Goal: Task Accomplishment & Management: Complete application form

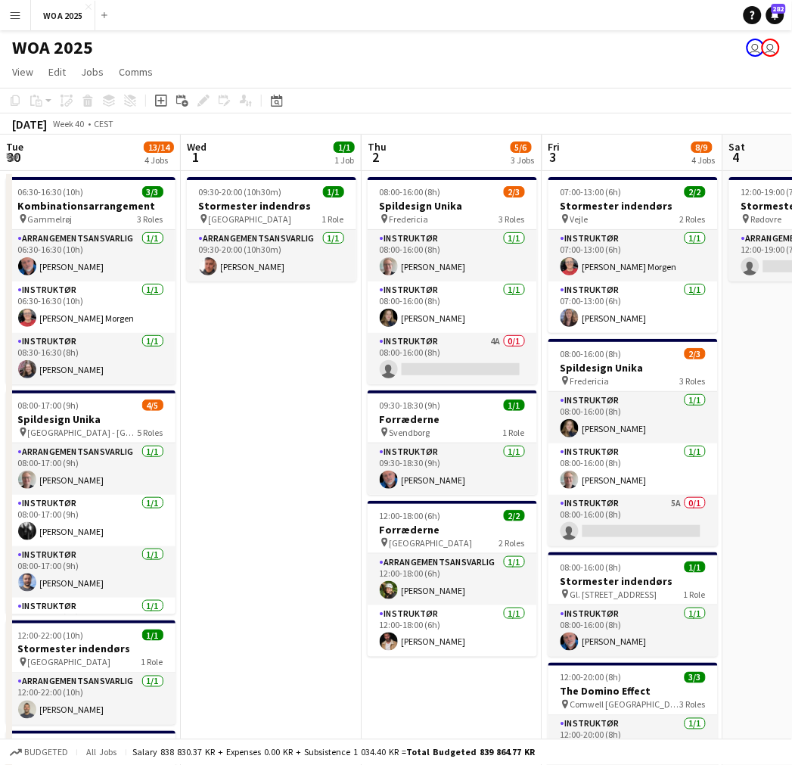
scroll to position [0, 503]
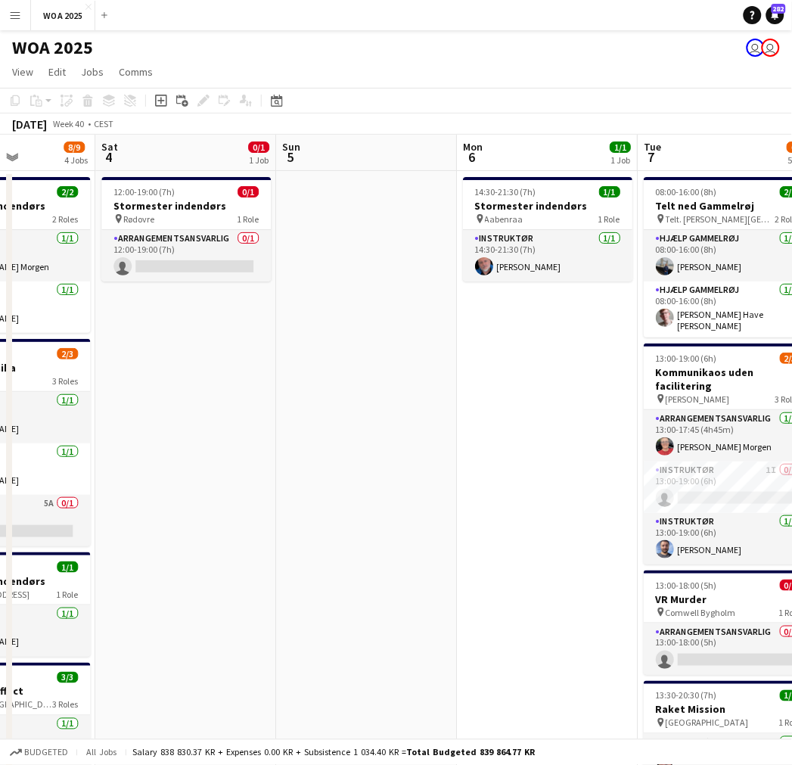
drag, startPoint x: 290, startPoint y: 350, endPoint x: 144, endPoint y: 335, distance: 146.8
click at [144, 335] on app-calendar-viewport "Tue 30 13/14 4 Jobs Wed 1 1/1 1 Job Thu 2 5/6 3 Jobs Fri 3 8/9 4 Jobs Sat 4 0/1…" at bounding box center [396, 613] width 792 height 956
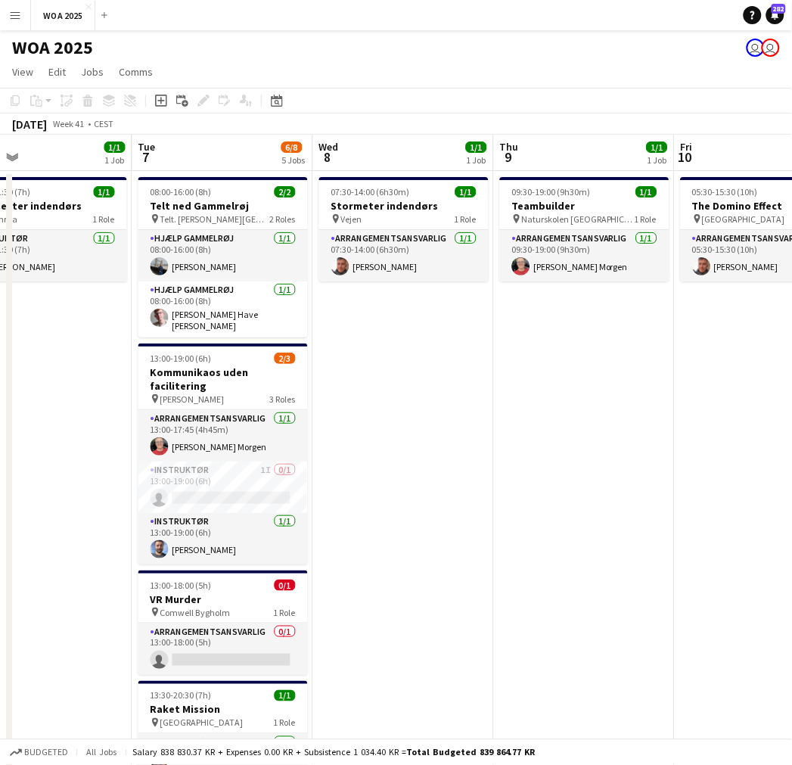
drag, startPoint x: 525, startPoint y: 350, endPoint x: 48, endPoint y: 331, distance: 477.9
click at [48, 331] on app-calendar-viewport "Sat 4 0/1 1 Job Sun 5 Mon 6 1/1 1 Job Tue 7 6/8 5 Jobs Wed 8 1/1 1 Job Thu 9 1/…" at bounding box center [396, 613] width 792 height 956
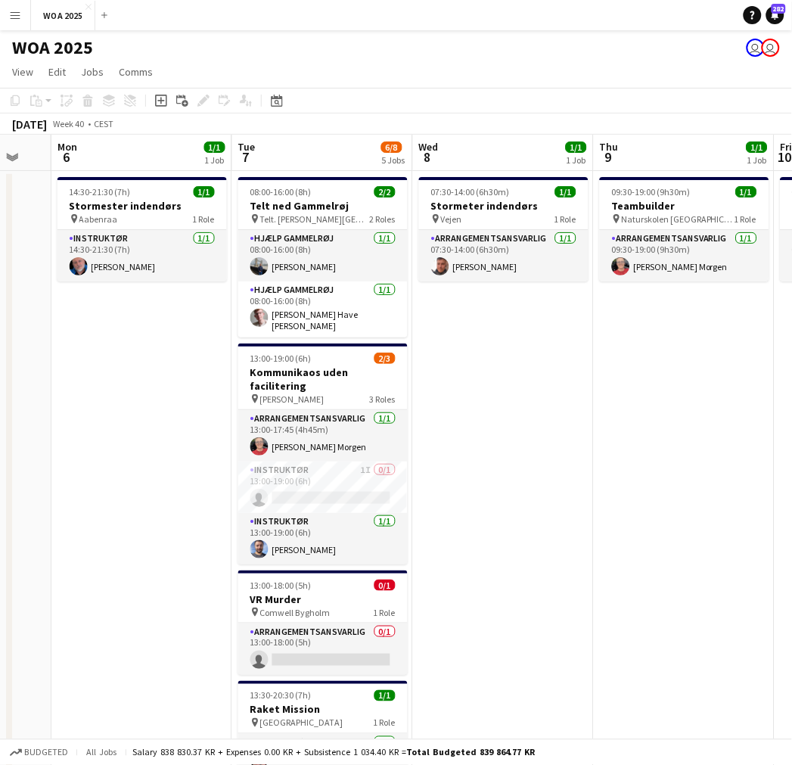
drag, startPoint x: 112, startPoint y: 344, endPoint x: 170, endPoint y: 348, distance: 58.4
click at [170, 348] on app-calendar-viewport "Sat 4 0/1 1 Job Sun 5 Mon 6 1/1 1 Job Tue 7 6/8 5 Jobs Wed 8 1/1 1 Job Thu 9 1/…" at bounding box center [396, 613] width 792 height 956
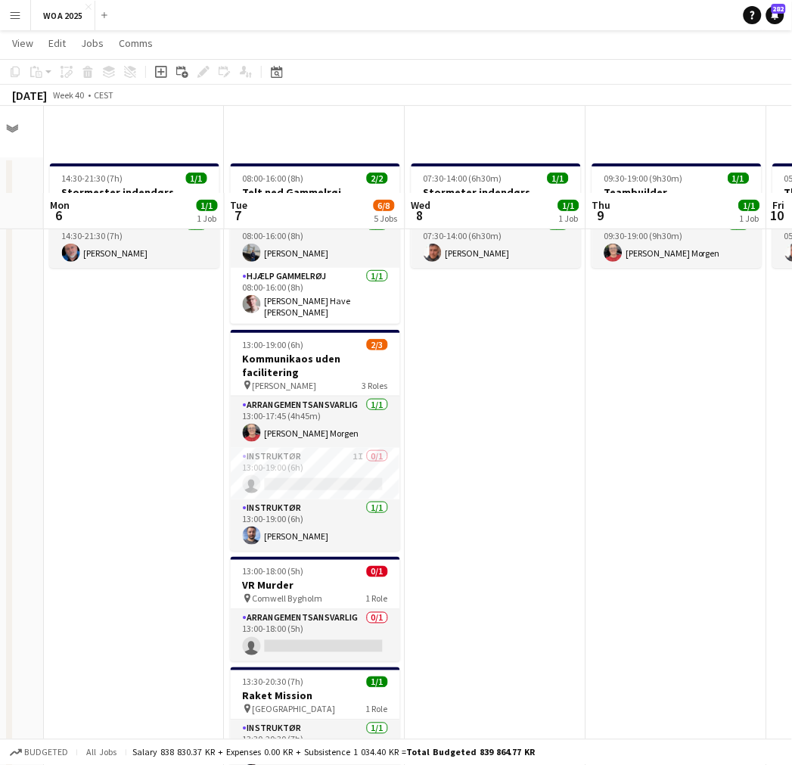
scroll to position [0, 0]
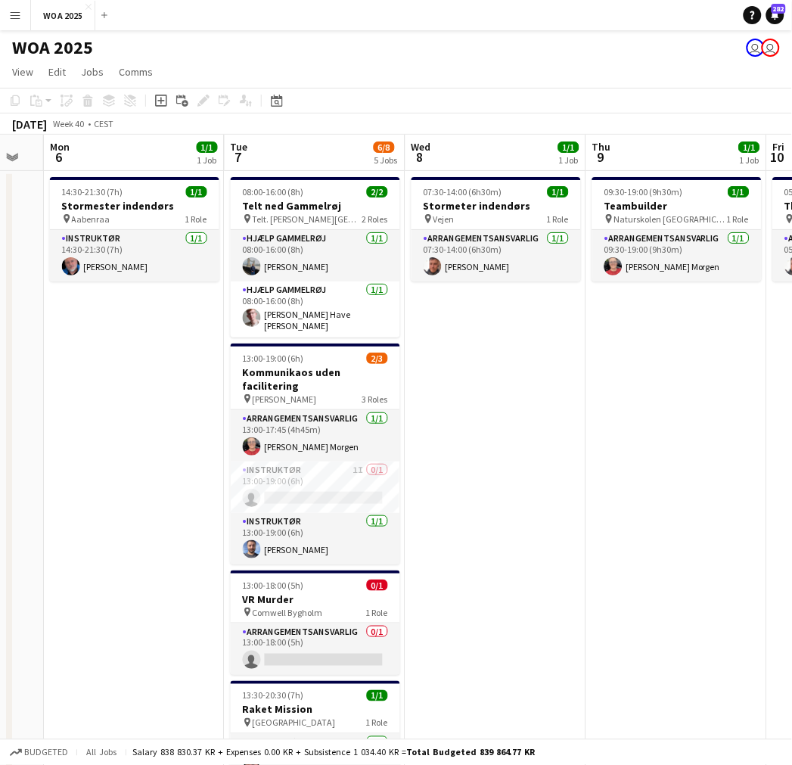
click at [513, 354] on app-date-cell "07:30-14:00 (6h30m) 1/1 Stormeter indendørs pin Vejen 1 Role Arrangementsansvar…" at bounding box center [496, 630] width 181 height 919
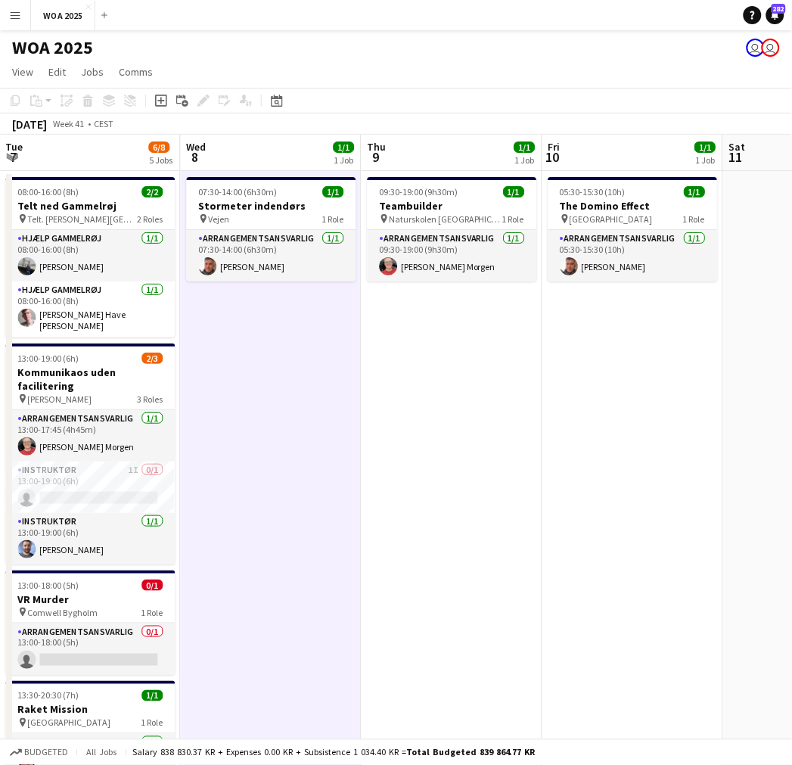
scroll to position [0, 549]
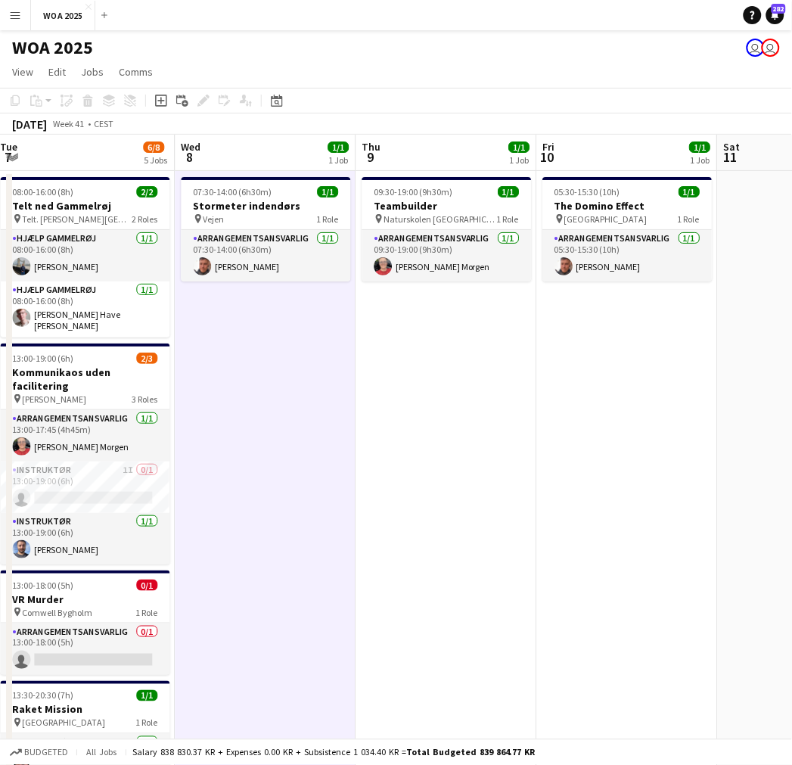
drag, startPoint x: 512, startPoint y: 360, endPoint x: 299, endPoint y: 356, distance: 213.4
click at [299, 356] on app-calendar-viewport "Sat 4 0/1 1 Job Sun 5 Mon 6 1/1 1 Job Tue 7 6/8 5 Jobs Wed 8 1/1 1 Job Thu 9 1/…" at bounding box center [396, 613] width 792 height 956
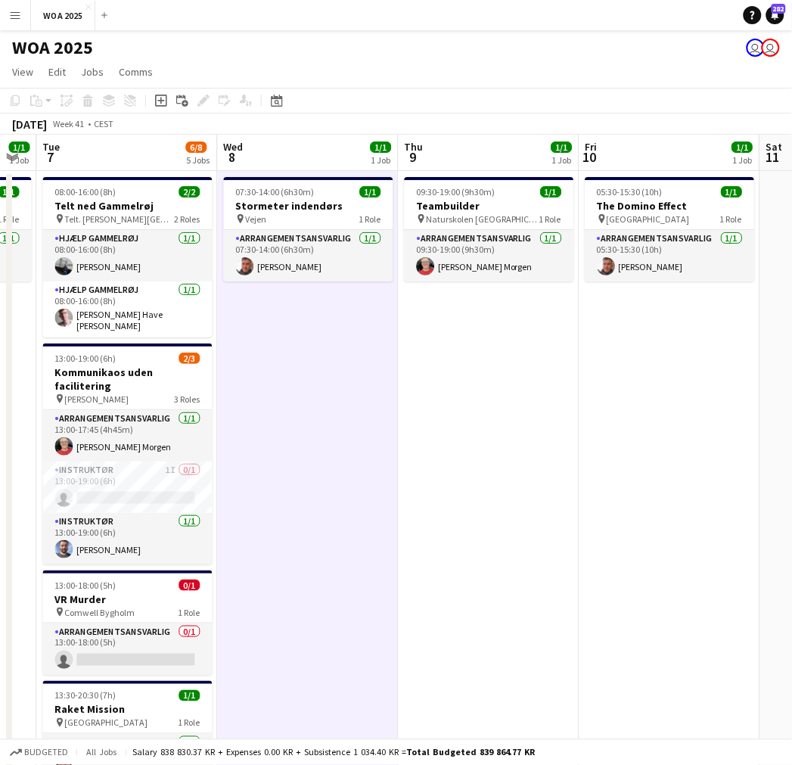
drag, startPoint x: 289, startPoint y: 350, endPoint x: 328, endPoint y: 352, distance: 39.4
click at [328, 352] on app-calendar-viewport "Sat 4 0/1 1 Job Sun 5 Mon 6 1/1 1 Job Tue 7 6/8 5 Jobs Wed 8 1/1 1 Job Thu 9 1/…" at bounding box center [396, 613] width 792 height 956
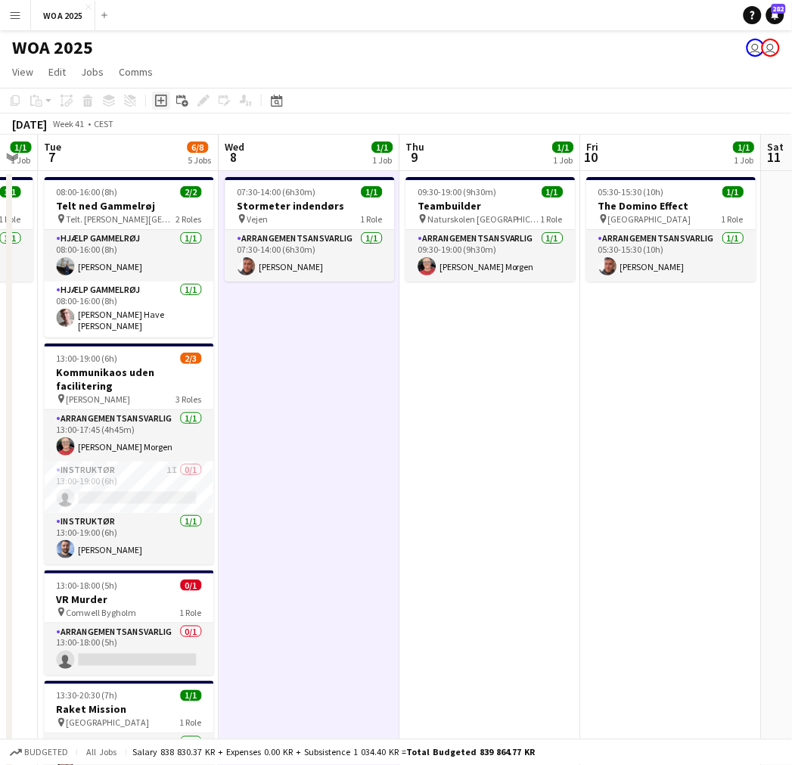
click at [162, 101] on icon at bounding box center [160, 101] width 7 height 7
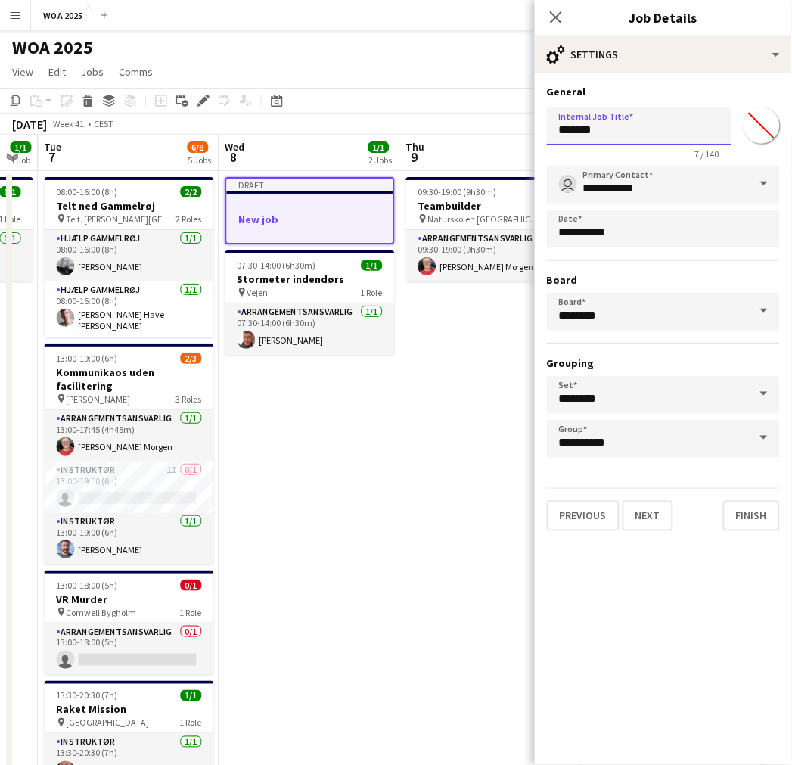
drag, startPoint x: 622, startPoint y: 132, endPoint x: 528, endPoint y: 132, distance: 93.8
click at [530, 132] on body "Menu Boards Boards Boards All jobs Status Workforce Workforce My Workforce Recr…" at bounding box center [396, 558] width 792 height 1116
type input "**********"
click at [652, 508] on button "Next" at bounding box center [648, 516] width 51 height 30
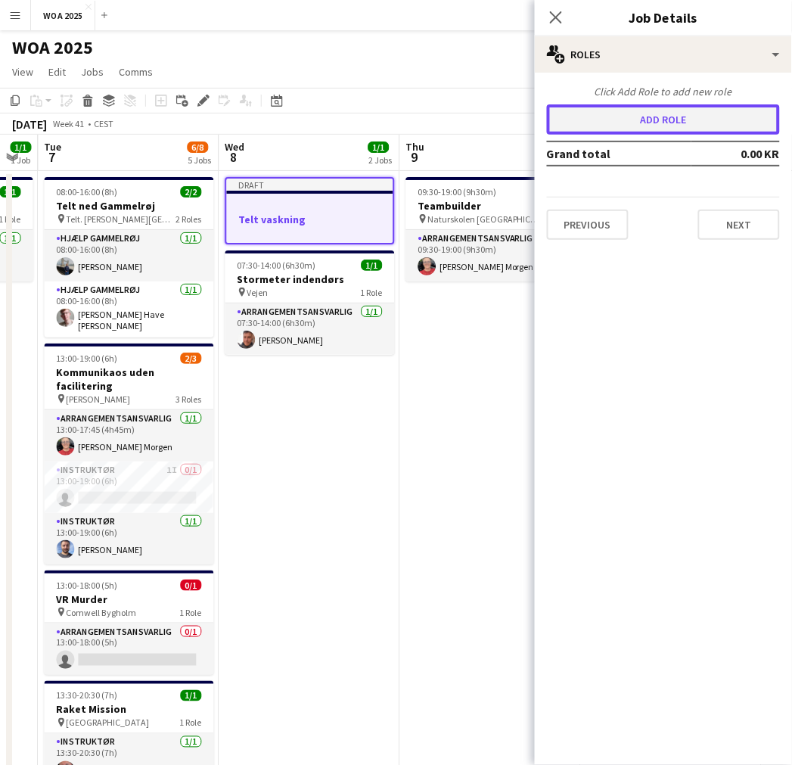
click at [661, 123] on button "Add role" at bounding box center [663, 119] width 233 height 30
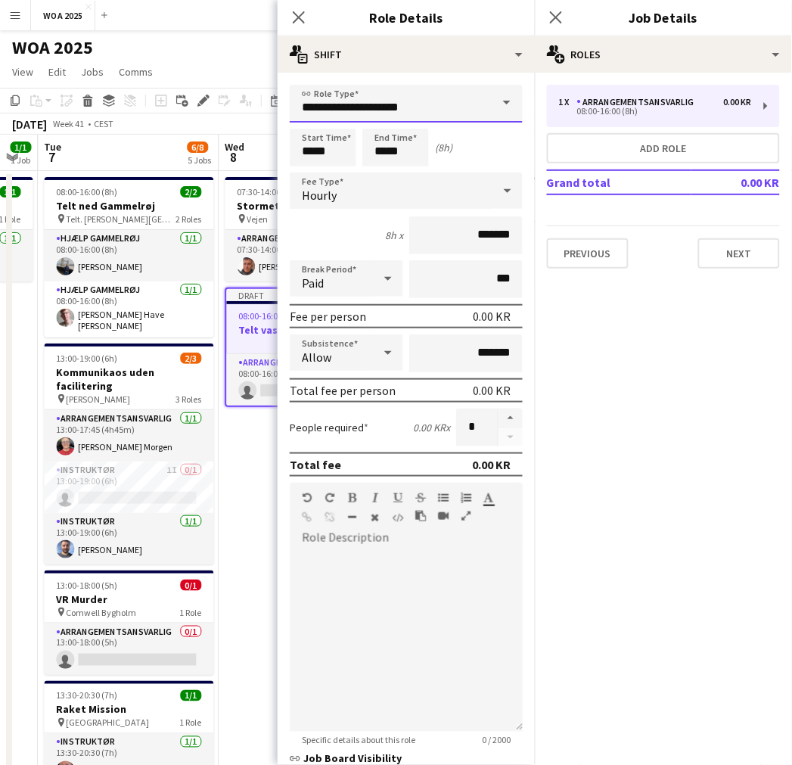
click at [395, 103] on input "**********" at bounding box center [406, 104] width 233 height 38
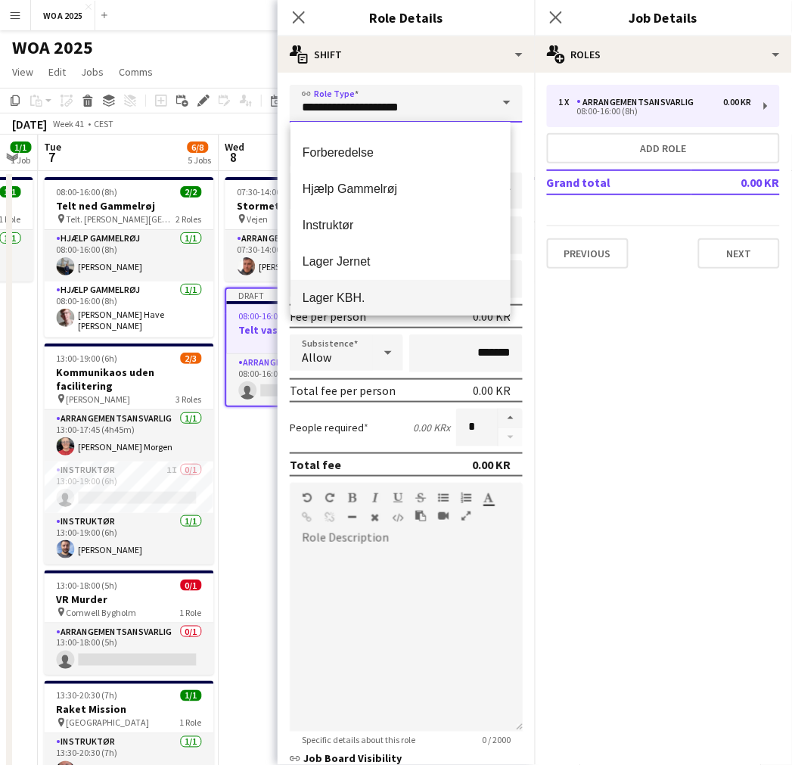
scroll to position [84, 0]
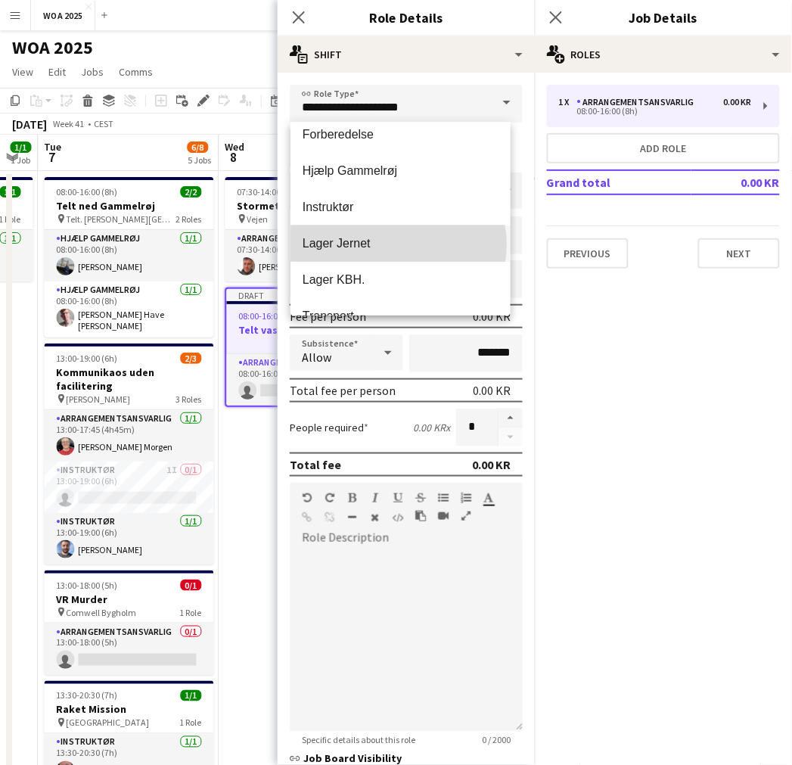
click at [398, 244] on span "Lager Jernet" at bounding box center [401, 243] width 196 height 14
type input "**********"
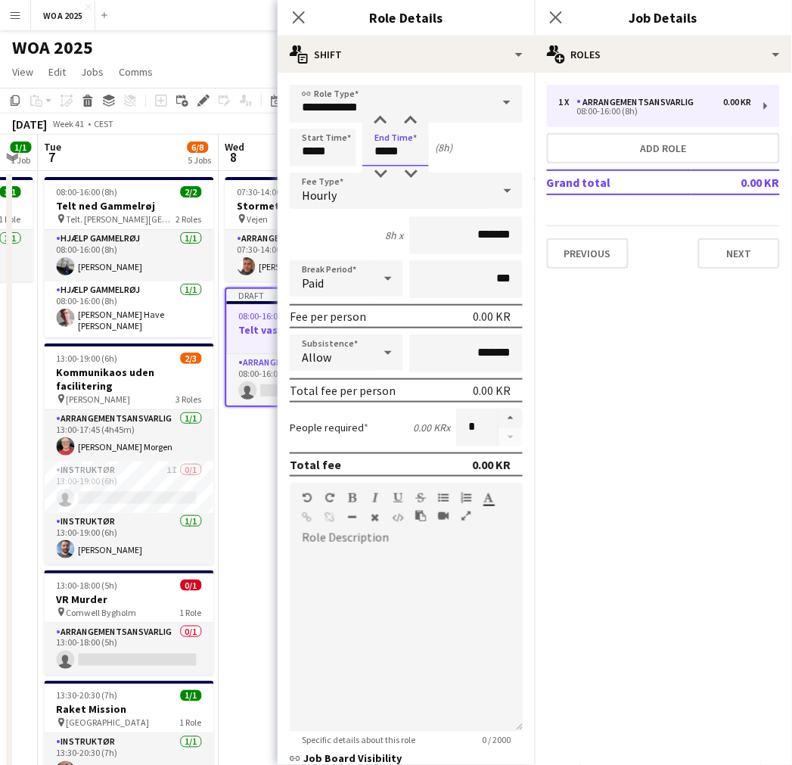
drag, startPoint x: 374, startPoint y: 153, endPoint x: 345, endPoint y: 156, distance: 28.9
click at [345, 156] on div "Start Time ***** End Time ***** (8h)" at bounding box center [406, 148] width 233 height 38
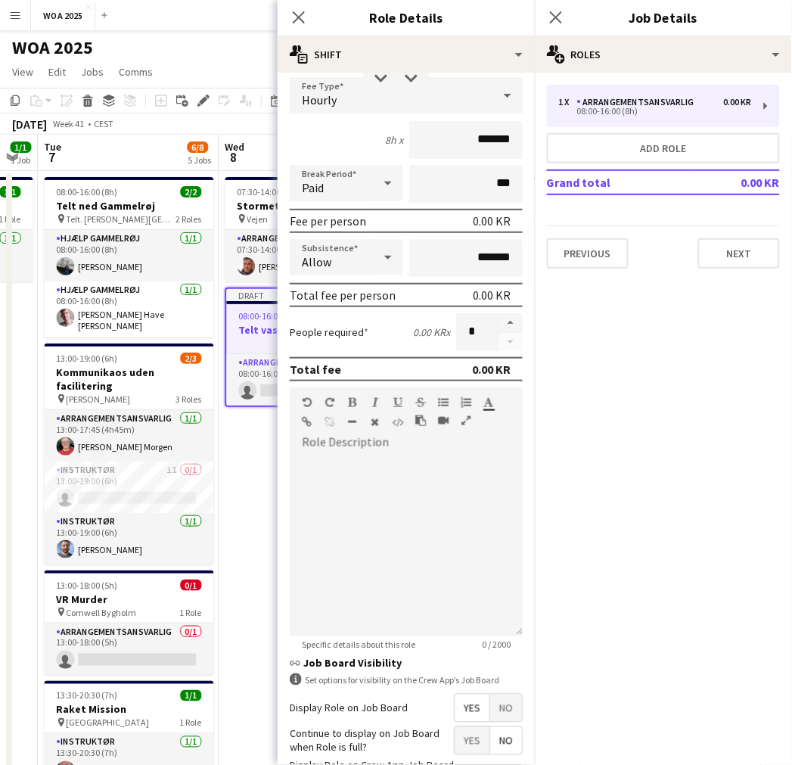
scroll to position [210, 0]
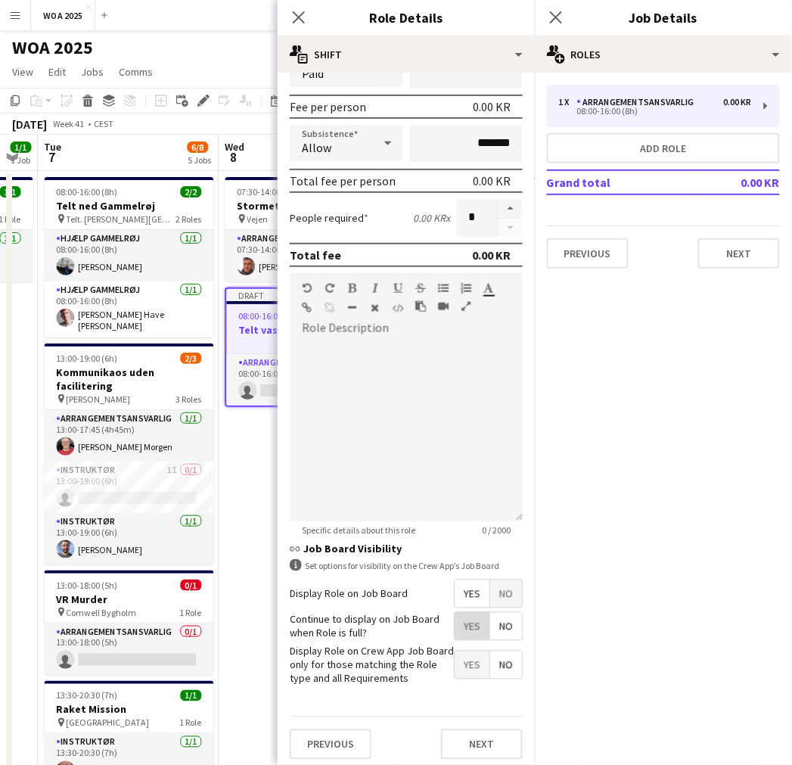
click at [455, 630] on span "Yes" at bounding box center [472, 626] width 35 height 27
click at [465, 742] on button "Next" at bounding box center [482, 745] width 82 height 30
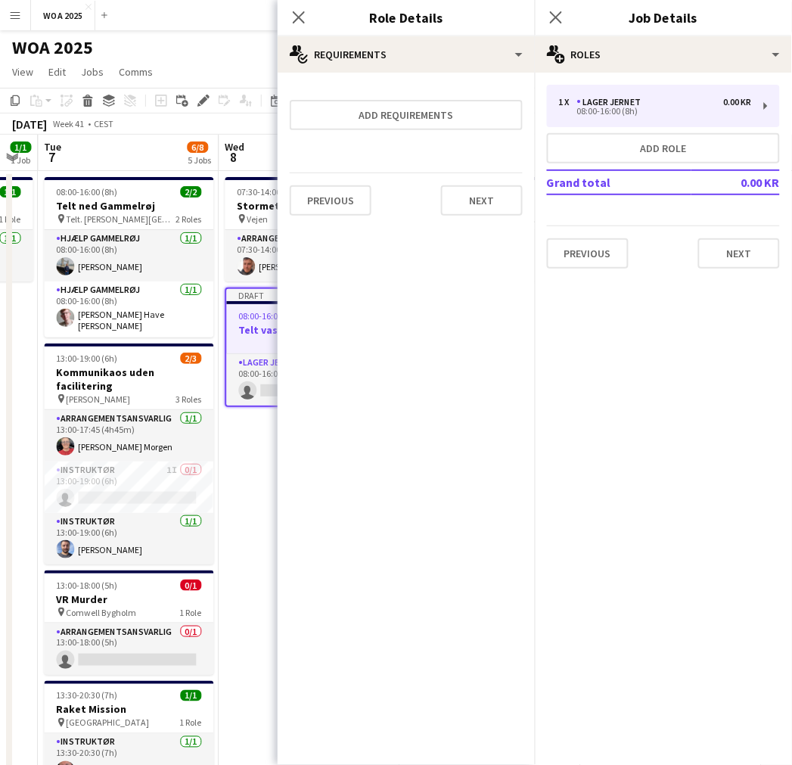
scroll to position [0, 0]
click at [475, 194] on button "Next" at bounding box center [482, 200] width 82 height 30
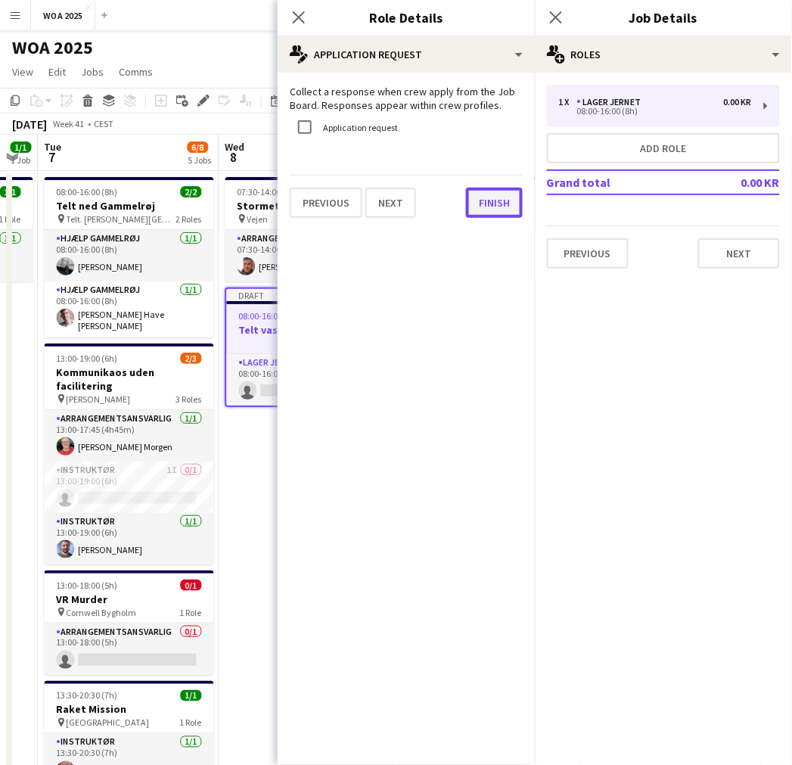
click at [493, 208] on button "Finish" at bounding box center [494, 203] width 57 height 30
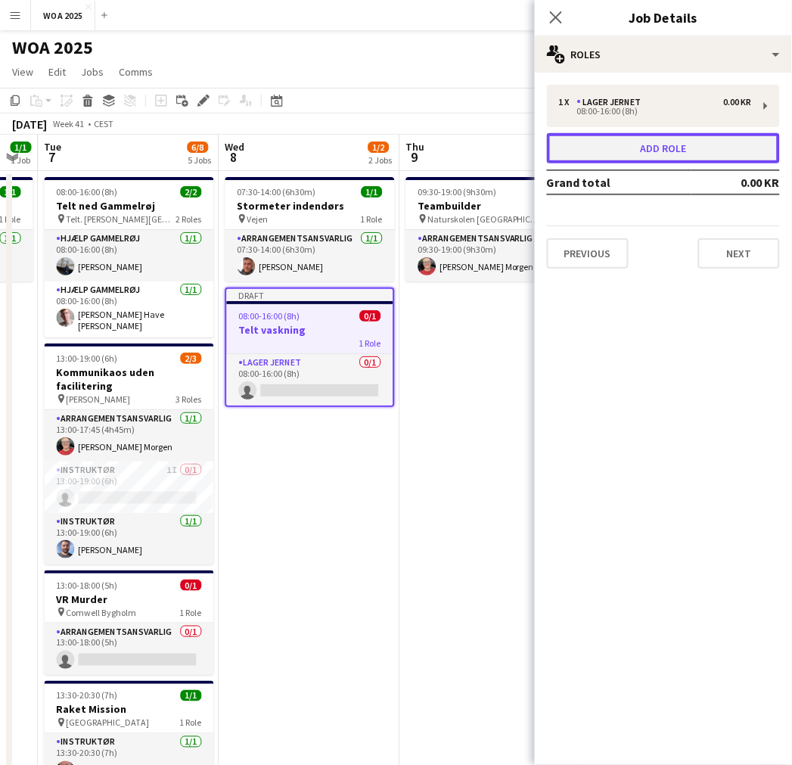
click at [611, 161] on button "Add role" at bounding box center [663, 148] width 233 height 30
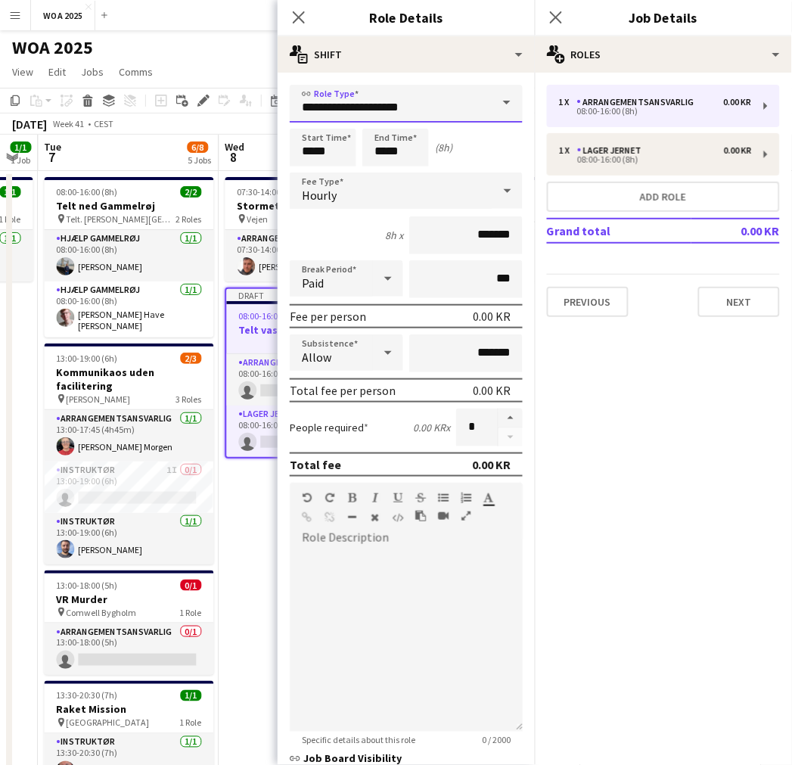
click at [436, 115] on input "**********" at bounding box center [406, 104] width 233 height 38
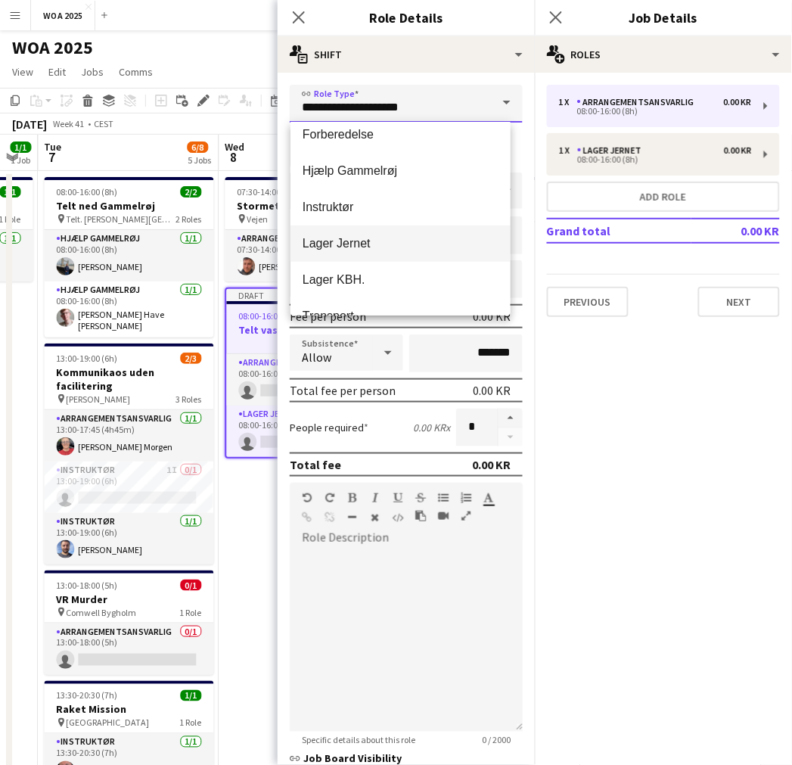
scroll to position [109, 0]
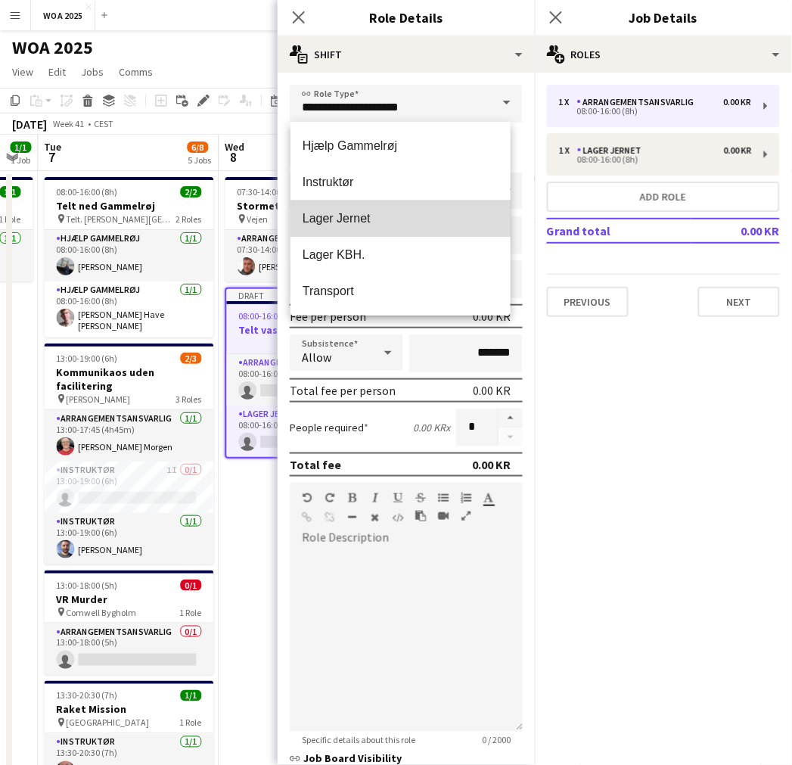
click at [406, 223] on span "Lager Jernet" at bounding box center [401, 218] width 196 height 14
type input "**********"
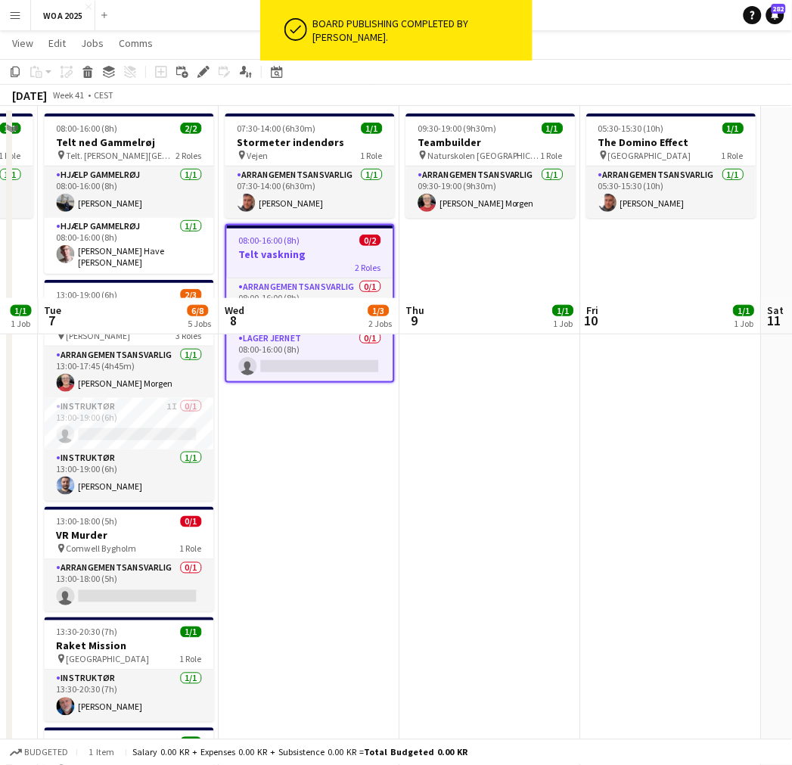
scroll to position [0, 0]
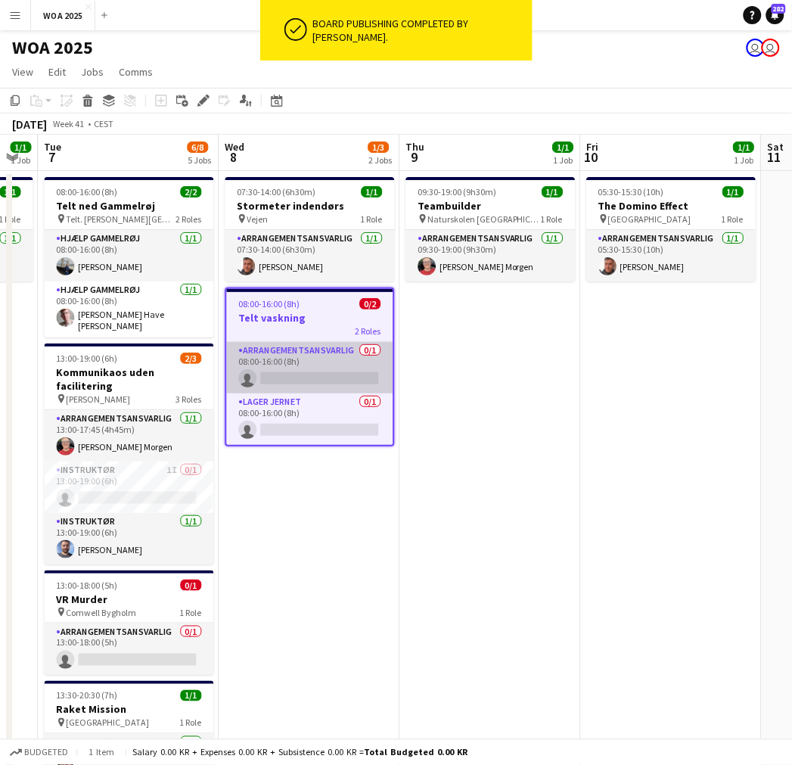
click at [322, 353] on app-card-role "Arrangementsansvarlig 0/1 08:00-16:00 (8h) single-neutral-actions" at bounding box center [310, 367] width 166 height 51
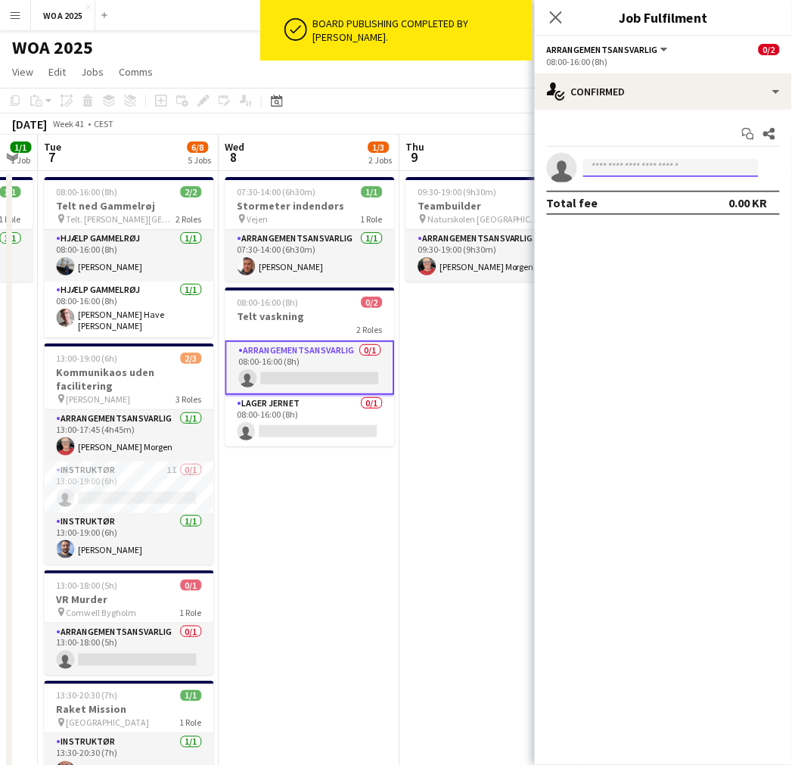
click at [644, 162] on input at bounding box center [671, 168] width 176 height 18
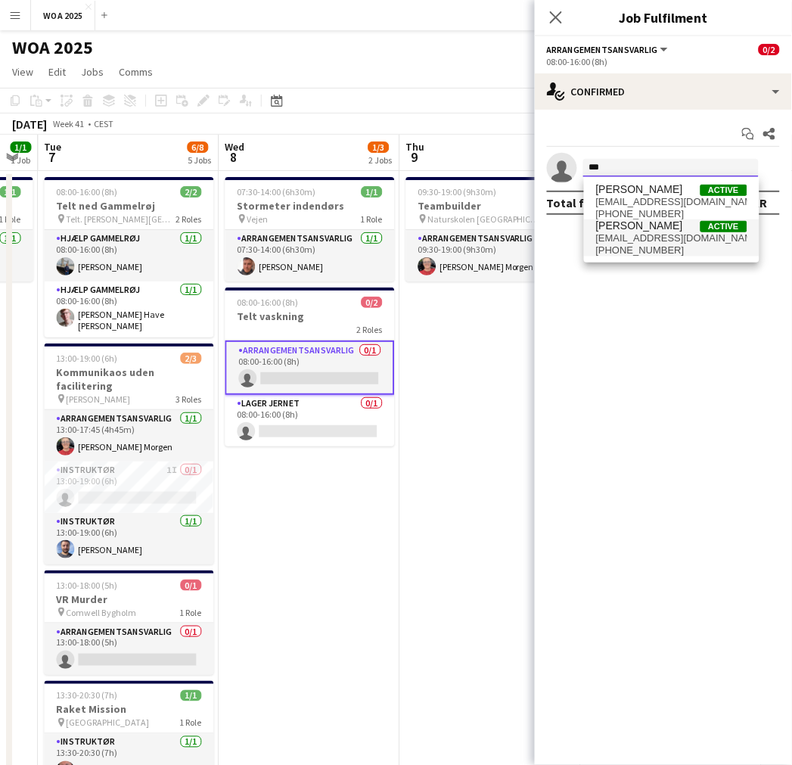
type input "***"
click at [657, 243] on span "[EMAIL_ADDRESS][DOMAIN_NAME]" at bounding box center [671, 238] width 151 height 12
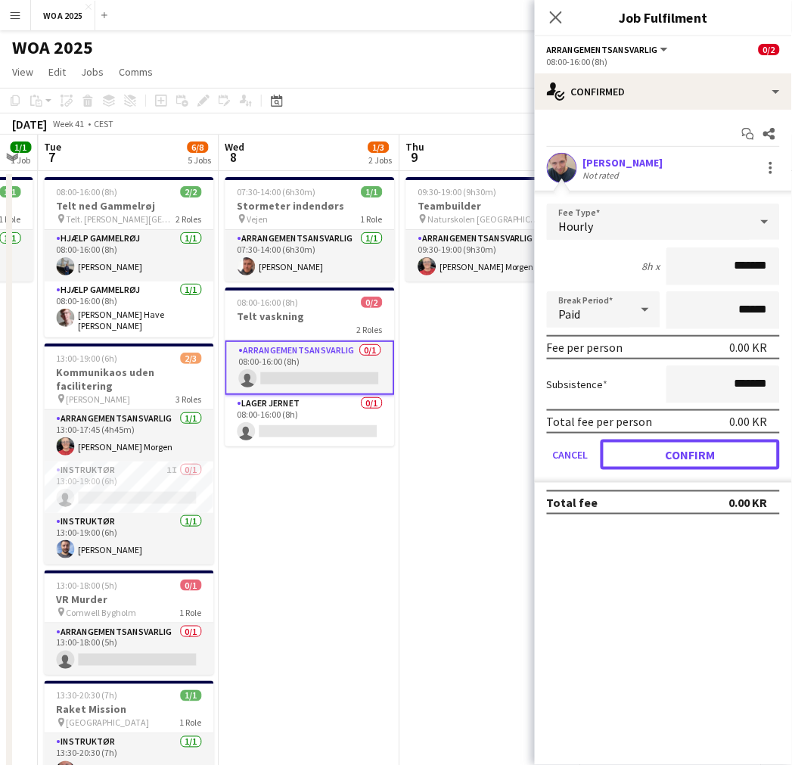
click at [667, 443] on button "Confirm" at bounding box center [690, 455] width 179 height 30
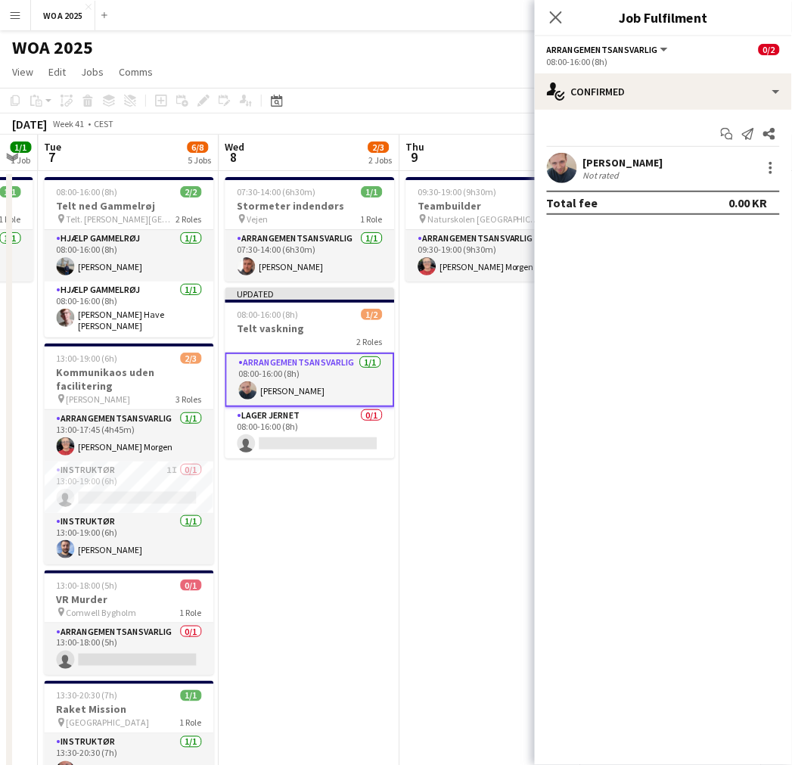
click at [478, 424] on app-date-cell "09:30-19:00 (9h30m) 1/1 Teambuilder pin Naturskolen Viborg 1 Role Arrangementsa…" at bounding box center [490, 630] width 181 height 919
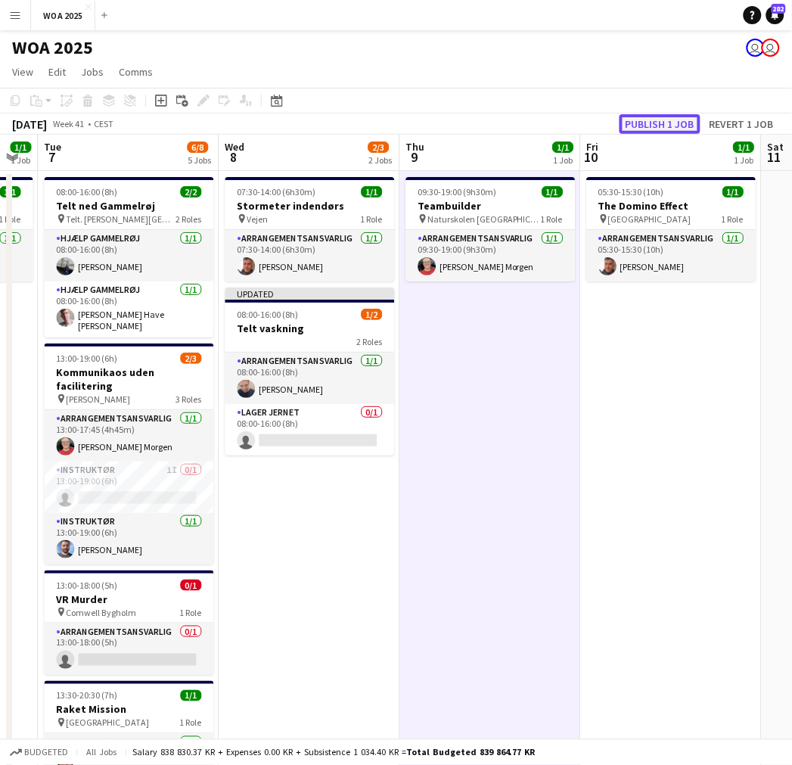
click at [659, 123] on button "Publish 1 job" at bounding box center [660, 124] width 81 height 20
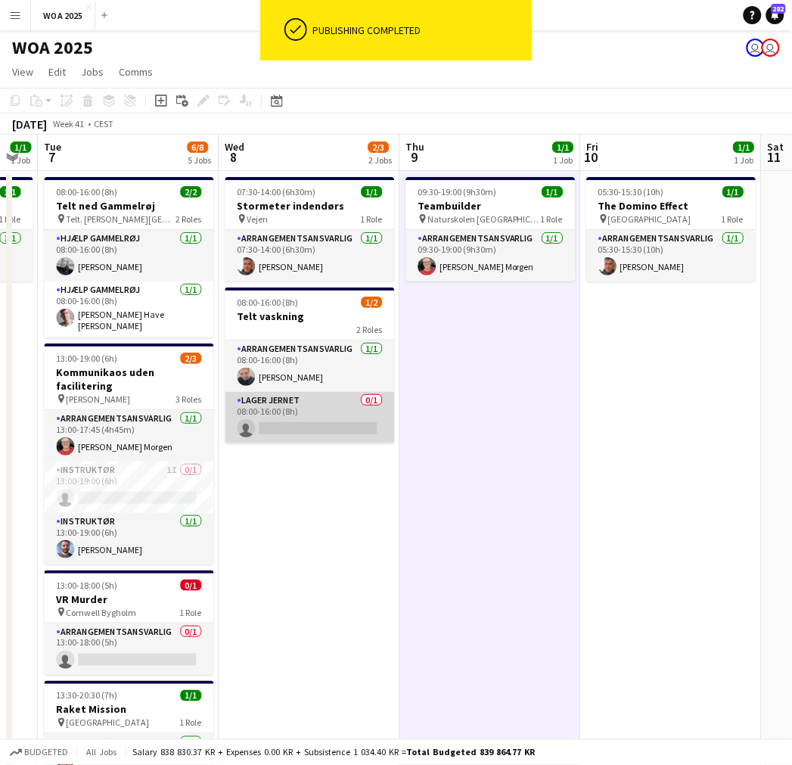
click at [309, 410] on app-card-role "Lager Jernet 0/1 08:00-16:00 (8h) single-neutral-actions" at bounding box center [311, 417] width 170 height 51
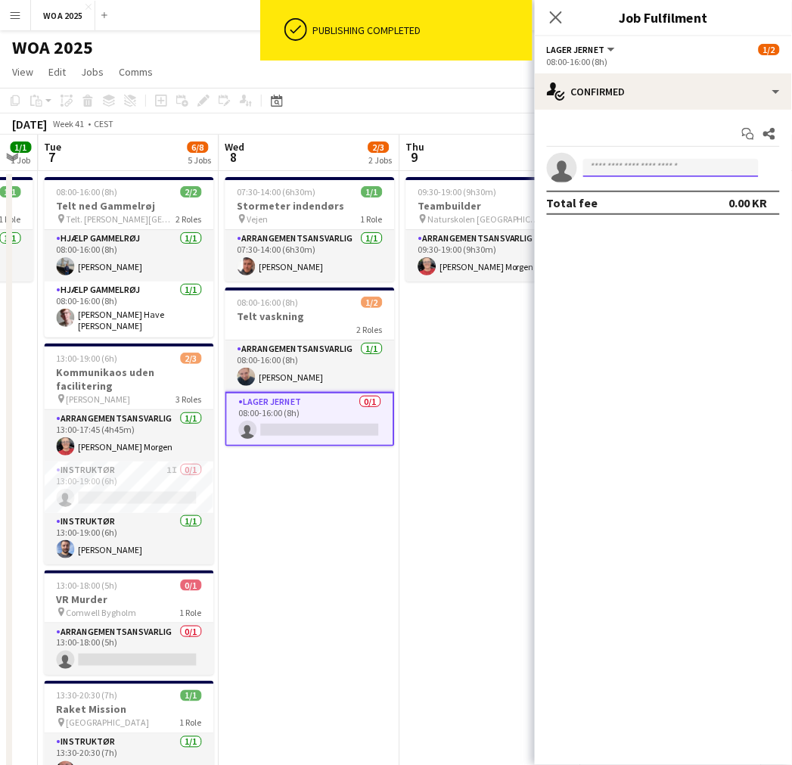
click at [645, 170] on input at bounding box center [671, 168] width 176 height 18
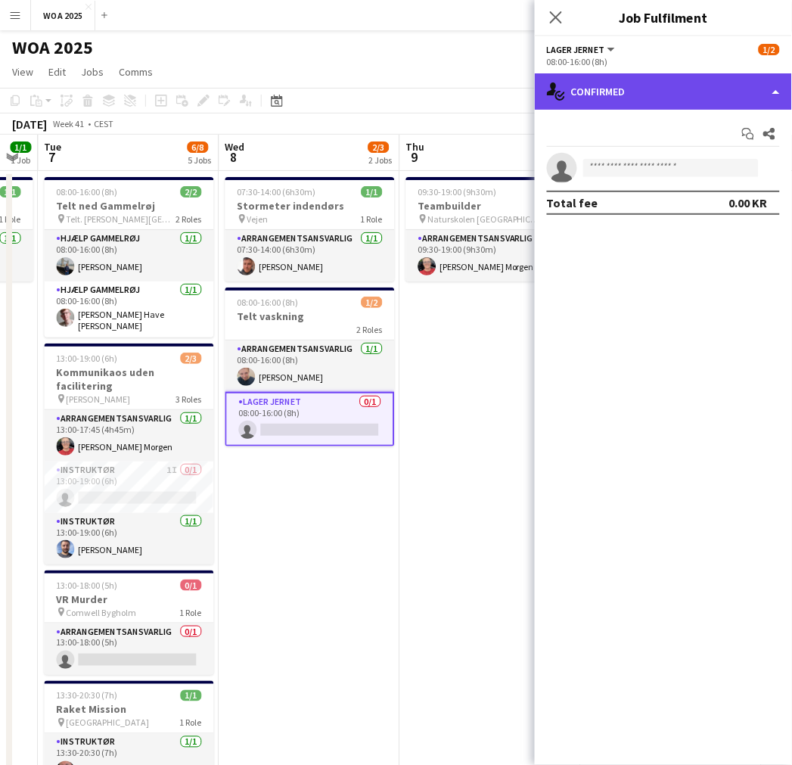
click at [662, 96] on div "single-neutral-actions-check-2 Confirmed" at bounding box center [663, 91] width 257 height 36
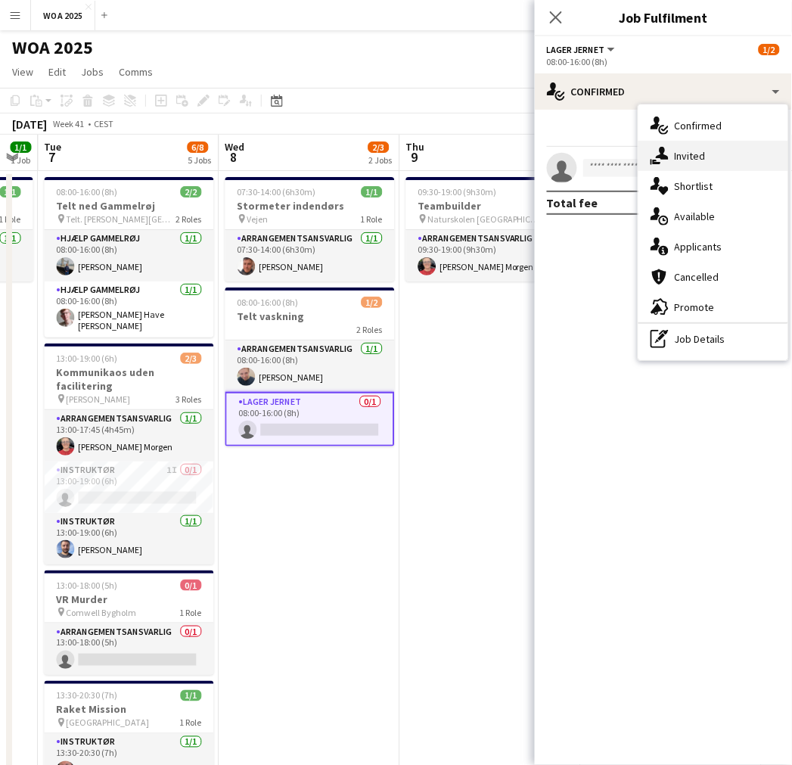
click at [700, 164] on div "single-neutral-actions-share-1 Invited" at bounding box center [714, 156] width 150 height 30
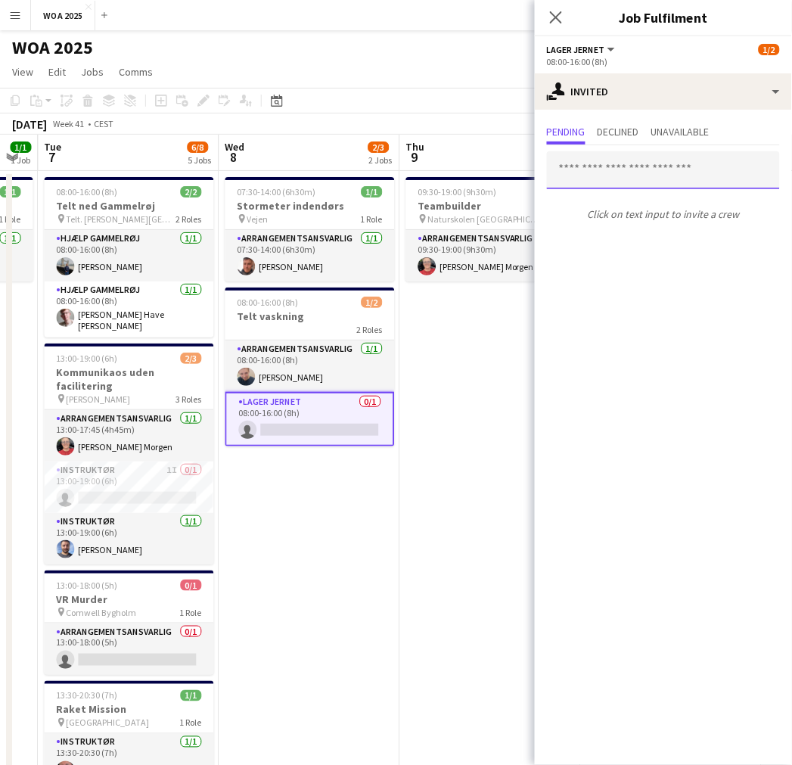
click at [618, 168] on input "text" at bounding box center [663, 170] width 233 height 38
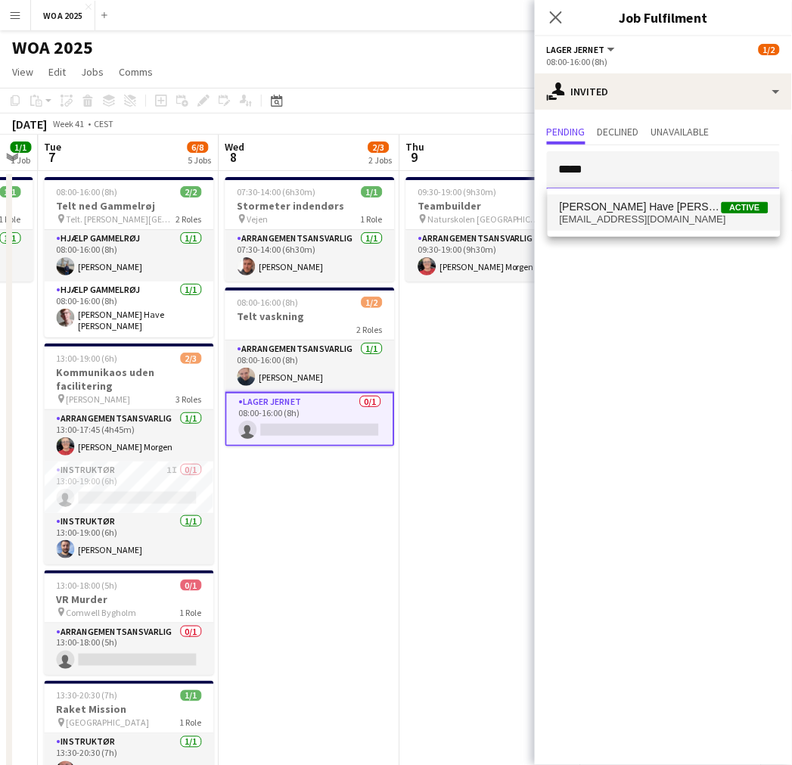
type input "*****"
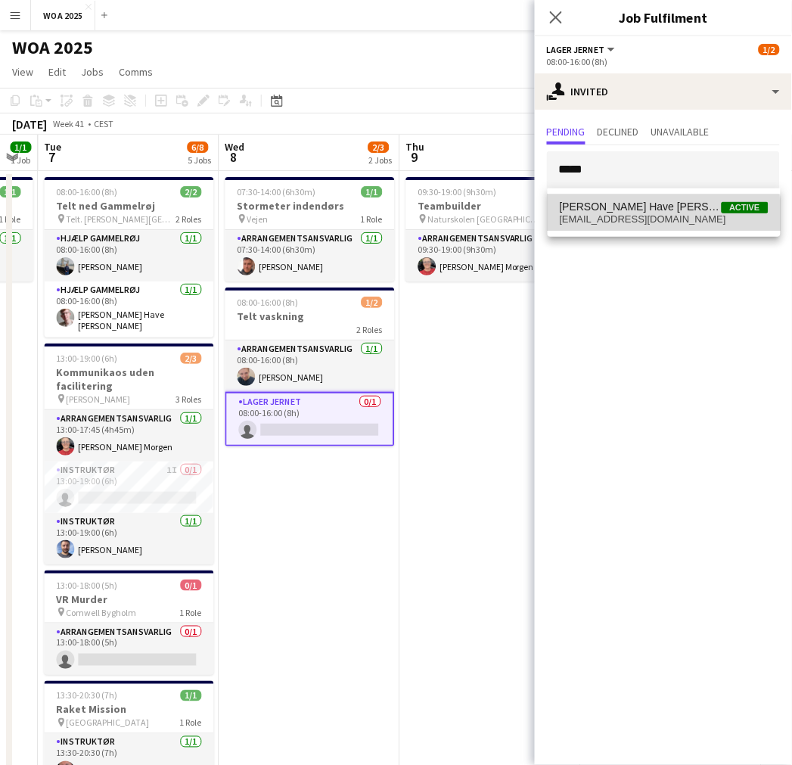
click at [621, 219] on span "[EMAIL_ADDRESS][DOMAIN_NAME]" at bounding box center [664, 219] width 209 height 12
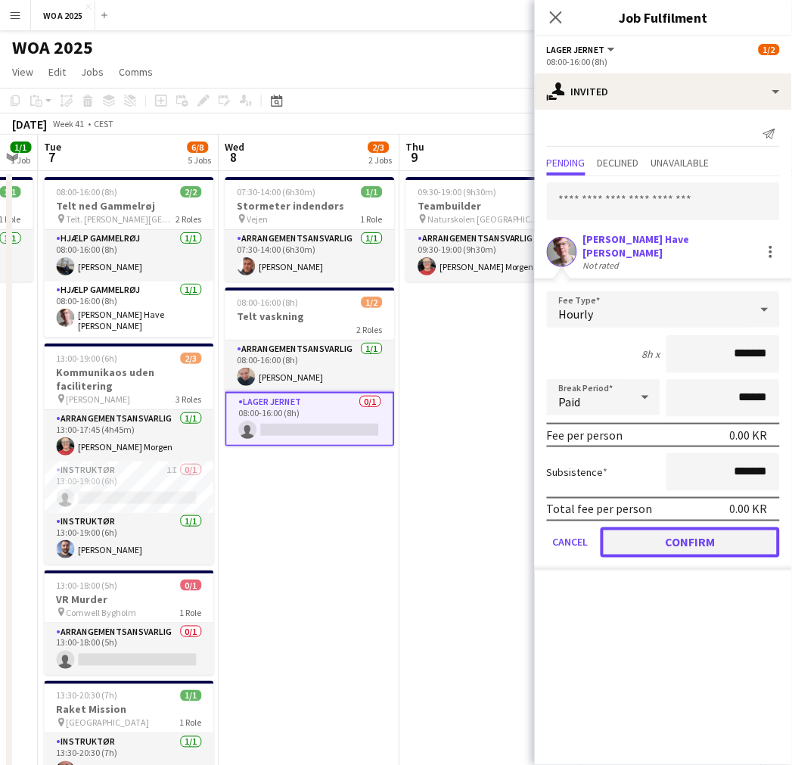
click at [663, 528] on button "Confirm" at bounding box center [690, 542] width 179 height 30
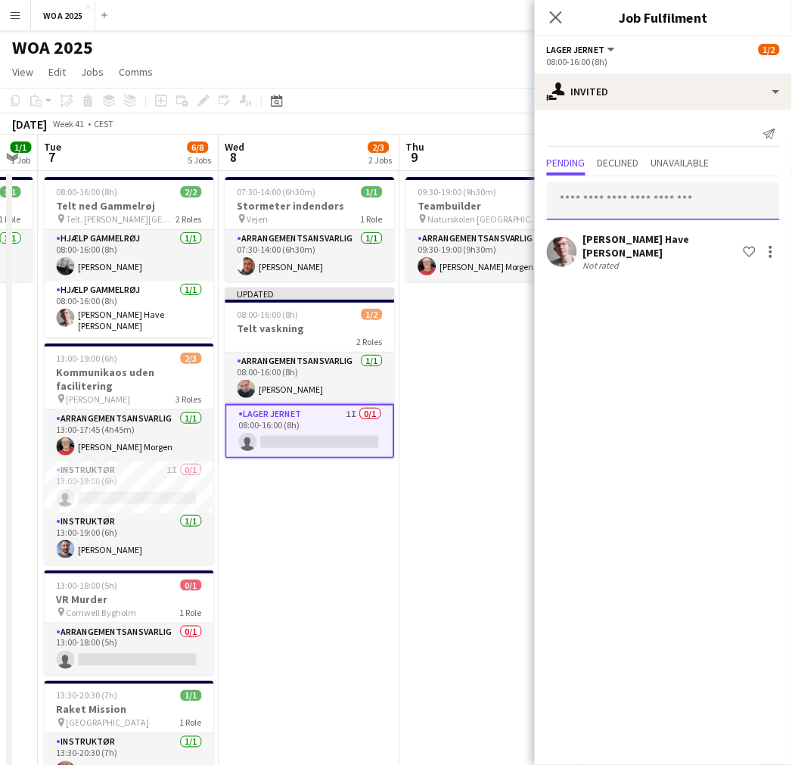
click at [632, 195] on input "text" at bounding box center [663, 201] width 233 height 38
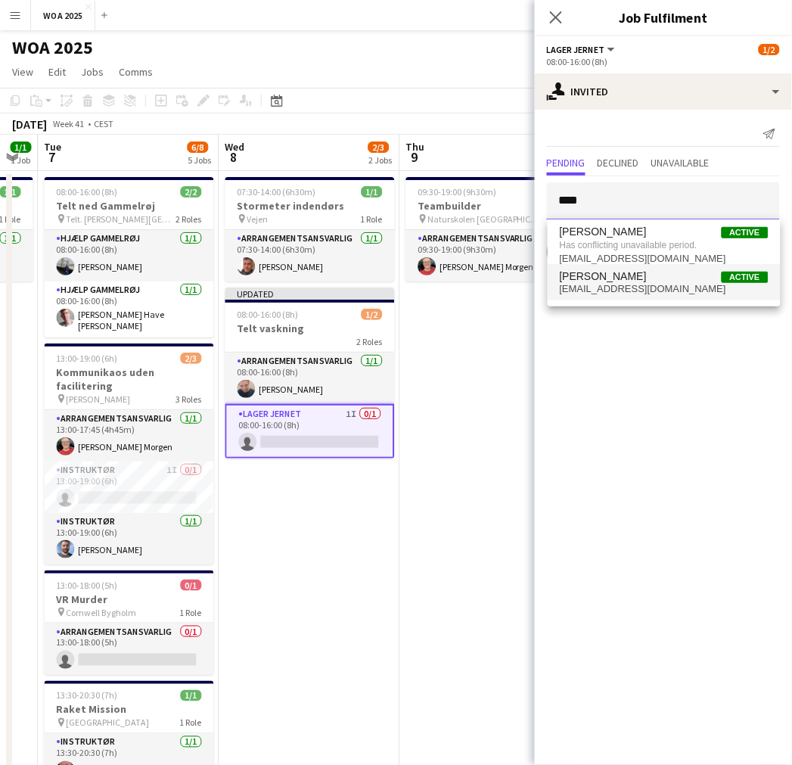
type input "****"
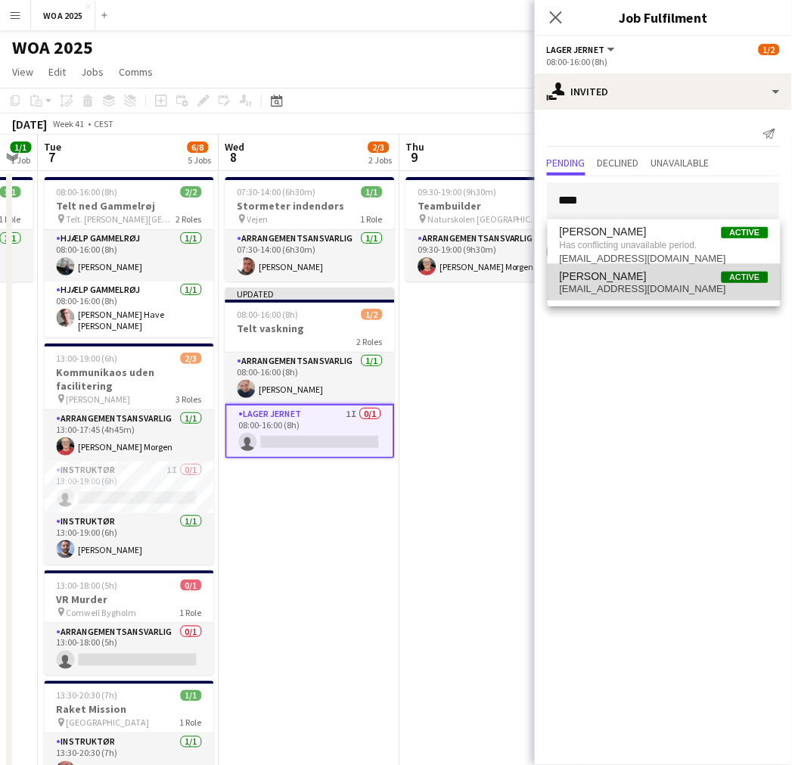
click at [639, 286] on span "[EMAIL_ADDRESS][DOMAIN_NAME]" at bounding box center [664, 289] width 209 height 12
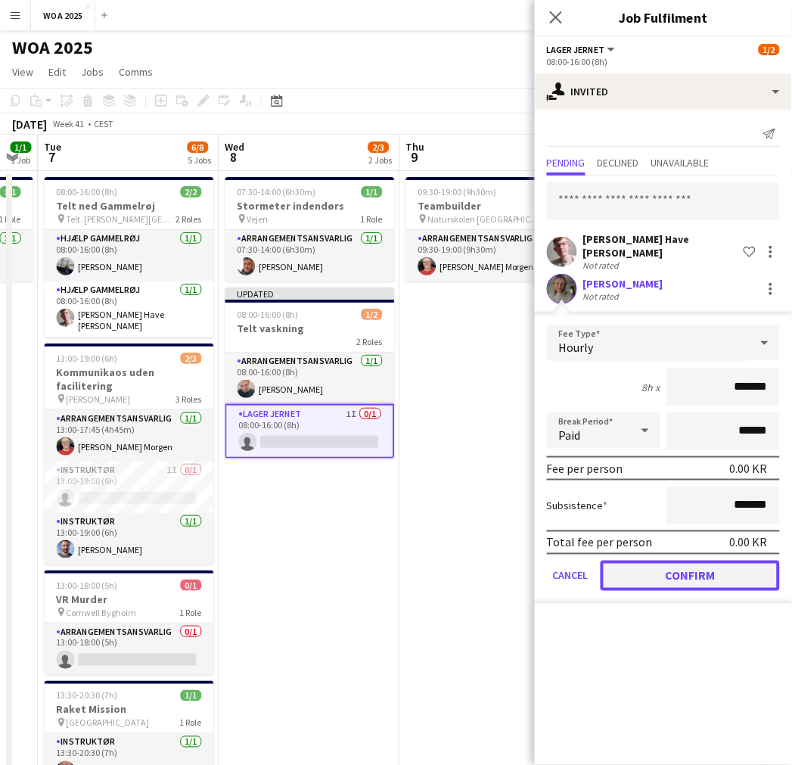
click at [651, 561] on button "Confirm" at bounding box center [690, 576] width 179 height 30
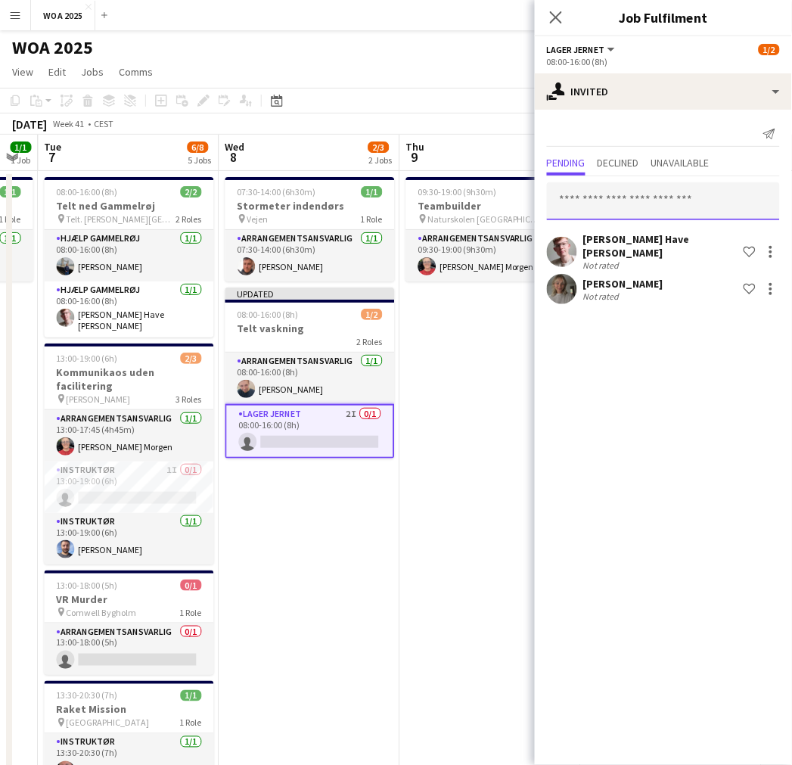
click at [625, 204] on input "text" at bounding box center [663, 201] width 233 height 38
type input "*"
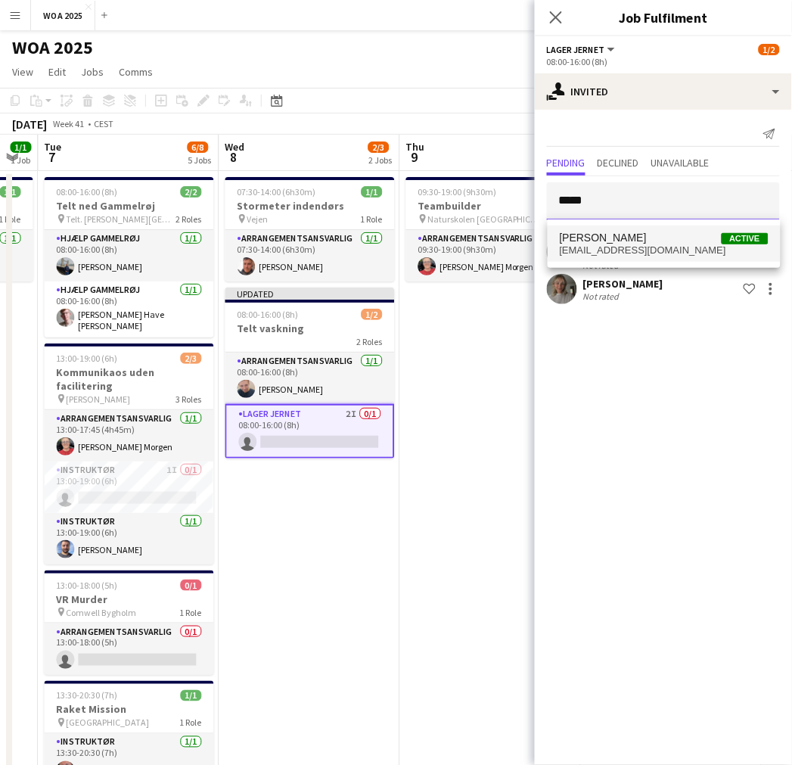
type input "*****"
click at [624, 250] on span "[EMAIL_ADDRESS][DOMAIN_NAME]" at bounding box center [664, 250] width 209 height 12
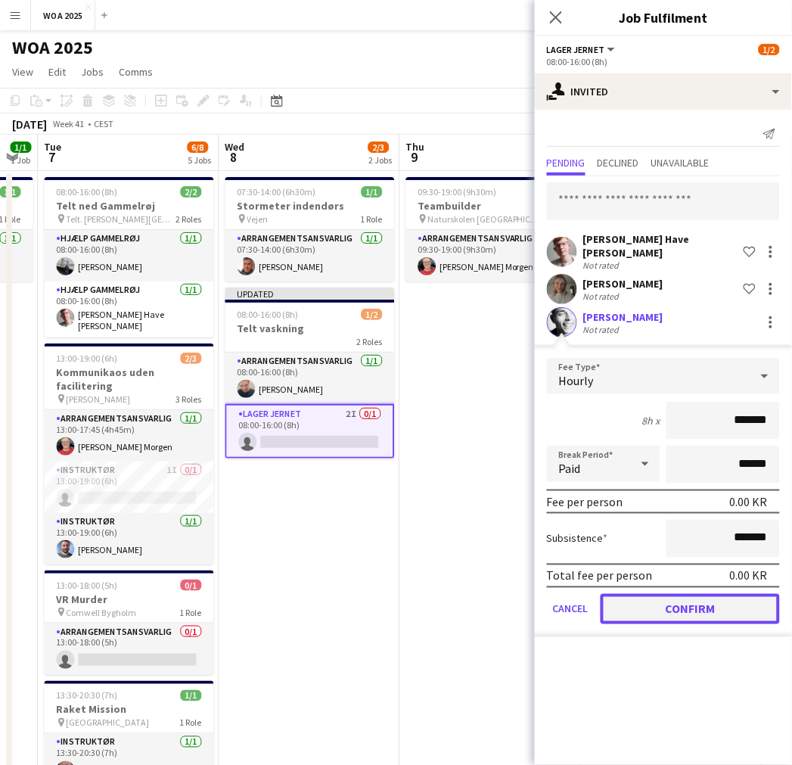
click at [678, 598] on button "Confirm" at bounding box center [690, 609] width 179 height 30
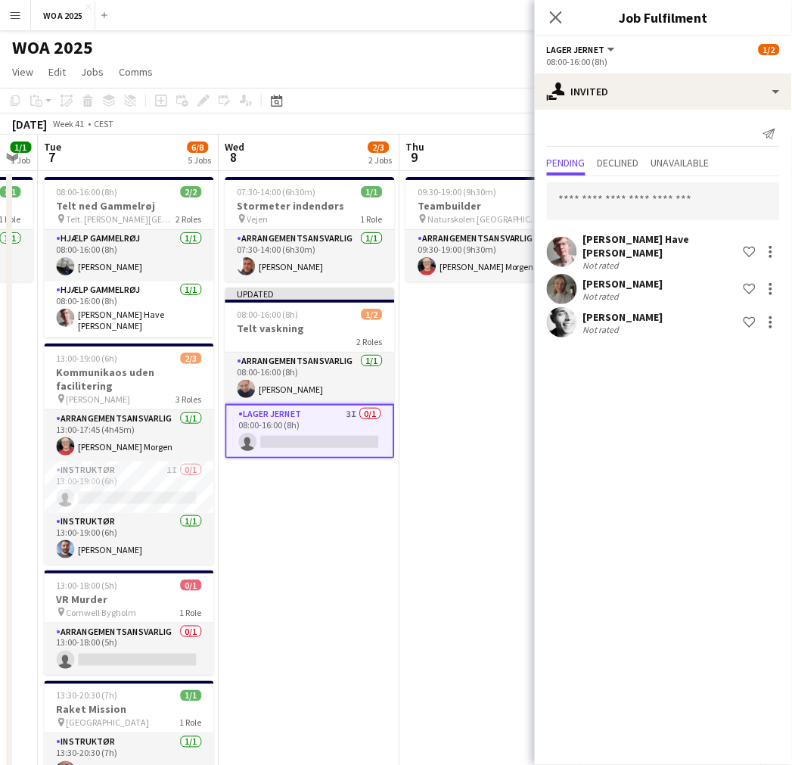
click at [459, 354] on app-date-cell "09:30-19:00 (9h30m) 1/1 Teambuilder pin Naturskolen Viborg 1 Role Arrangementsa…" at bounding box center [490, 630] width 181 height 919
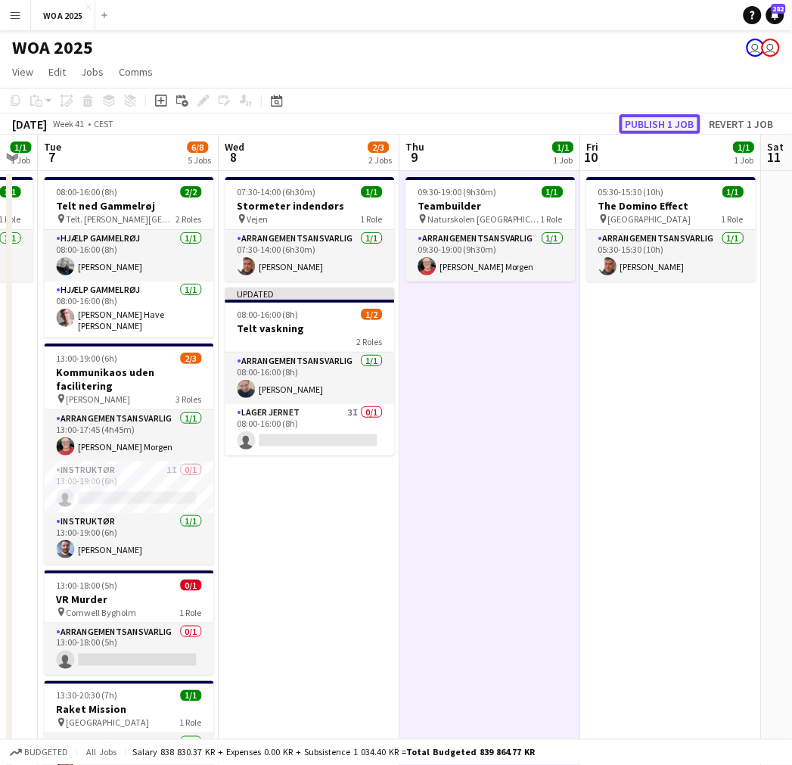
click at [671, 118] on button "Publish 1 job" at bounding box center [660, 124] width 81 height 20
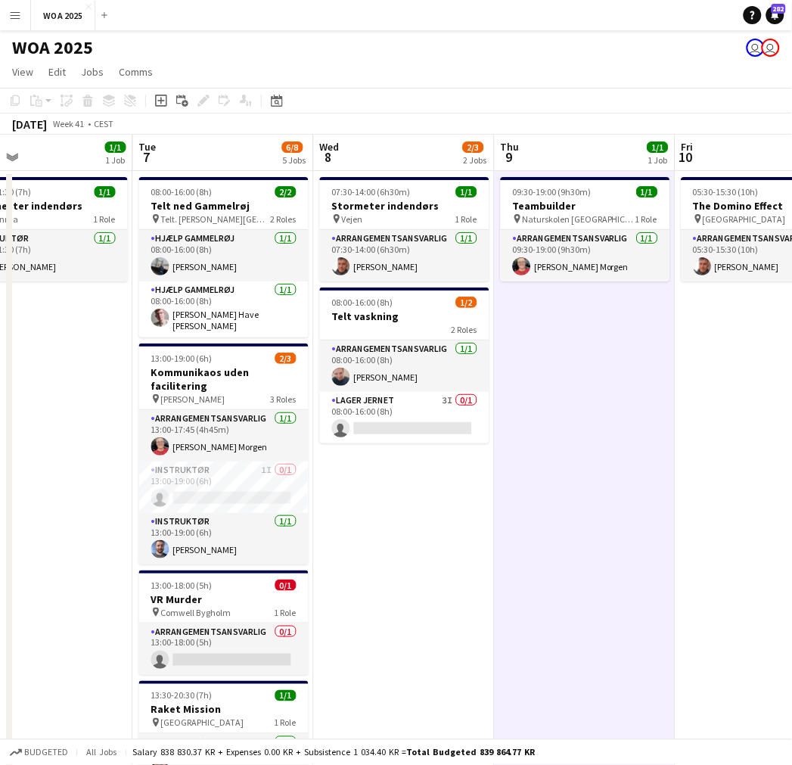
drag, startPoint x: 255, startPoint y: 313, endPoint x: 291, endPoint y: 315, distance: 36.4
click at [291, 315] on app-calendar-viewport "Sat 4 0/1 1 Job Sun 5 Mon 6 1/1 1 Job Tue 7 6/8 5 Jobs Wed 8 2/3 2 Jobs Thu 9 1…" at bounding box center [396, 613] width 792 height 956
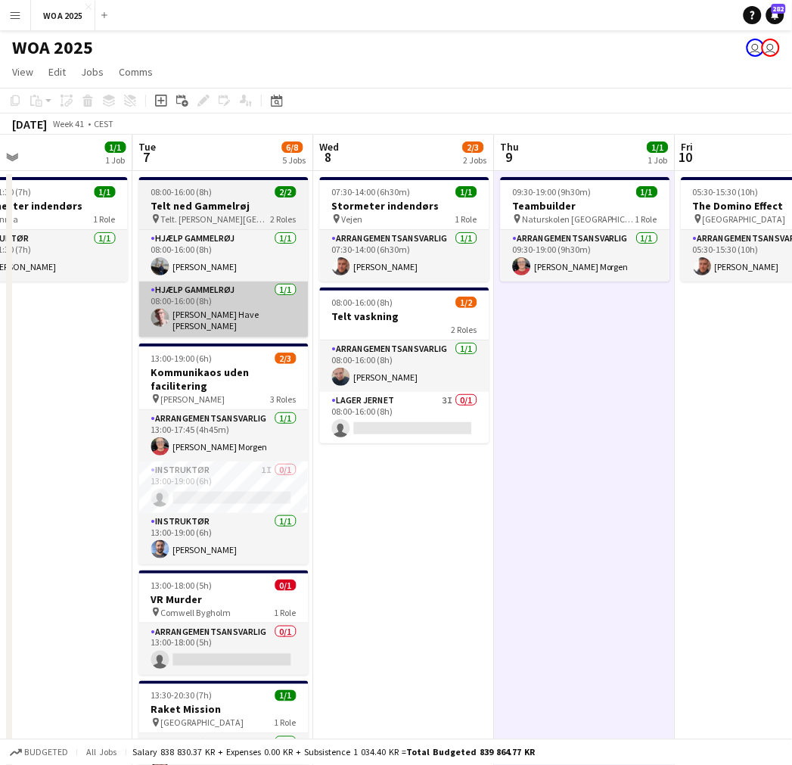
scroll to position [0, 403]
